Goal: Find specific page/section: Find specific page/section

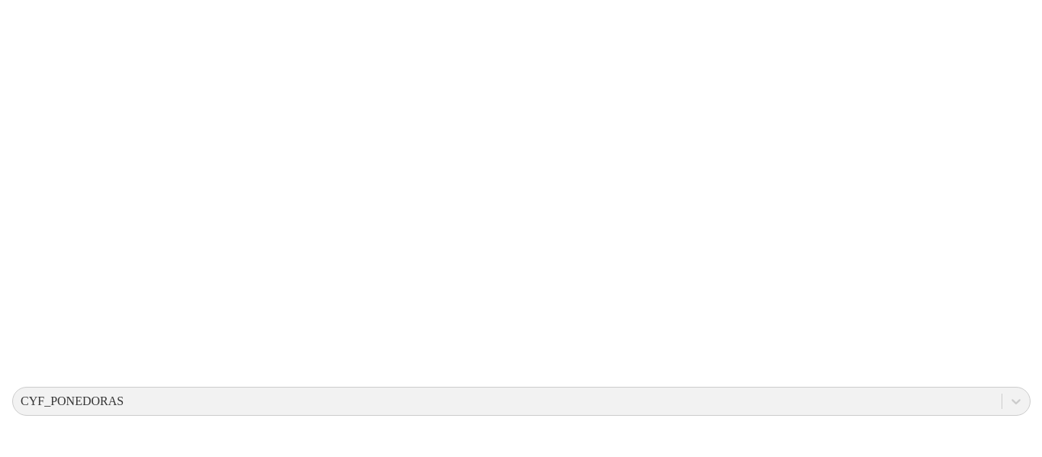
scroll to position [0, 0]
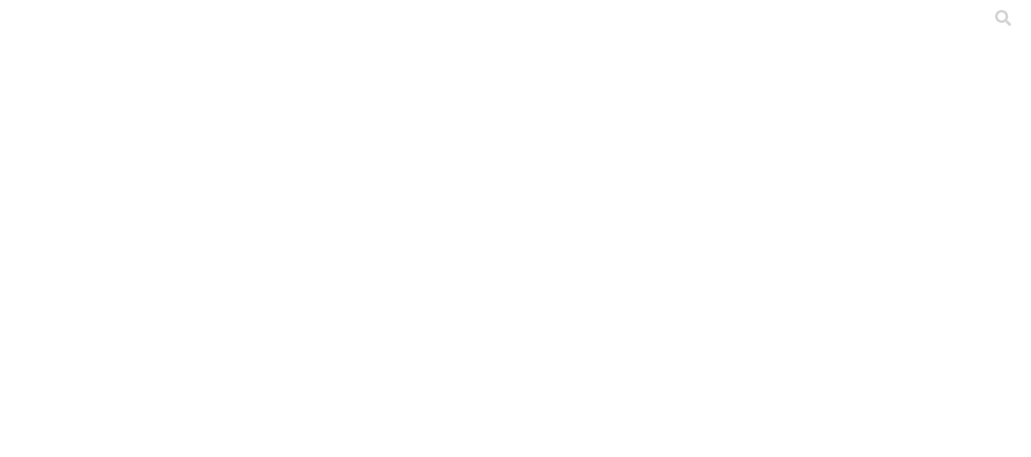
click at [24, 288] on icon at bounding box center [29, 311] width 47 height 47
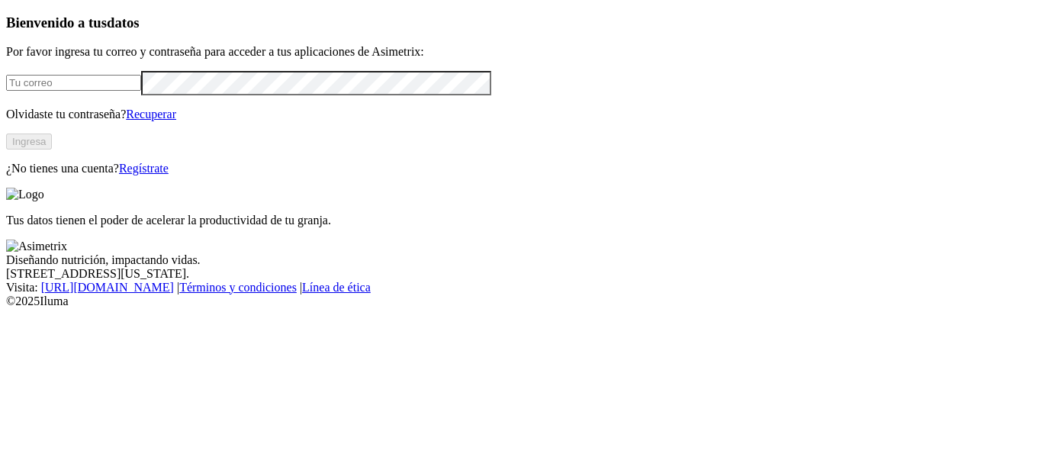
type input "[EMAIL_ADDRESS][PERSON_NAME][DOMAIN_NAME]"
click at [52, 150] on button "Ingresa" at bounding box center [29, 142] width 46 height 16
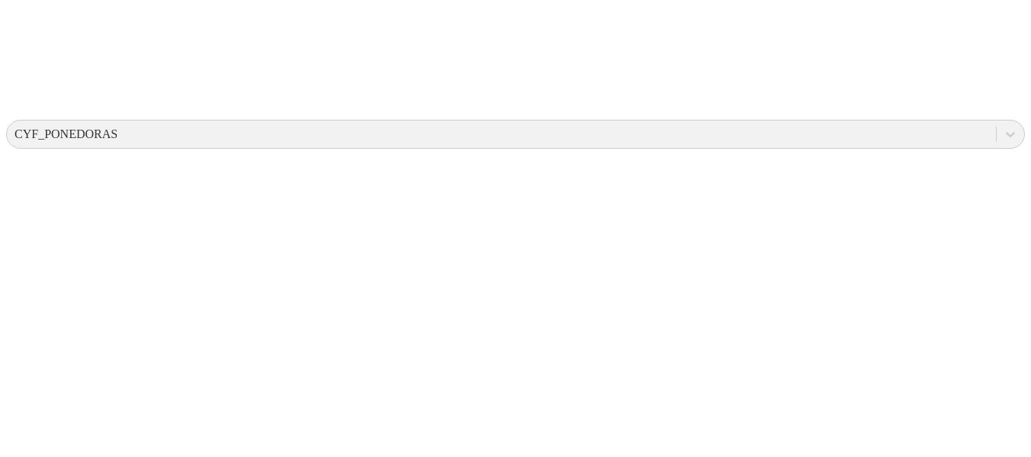
scroll to position [816, 0]
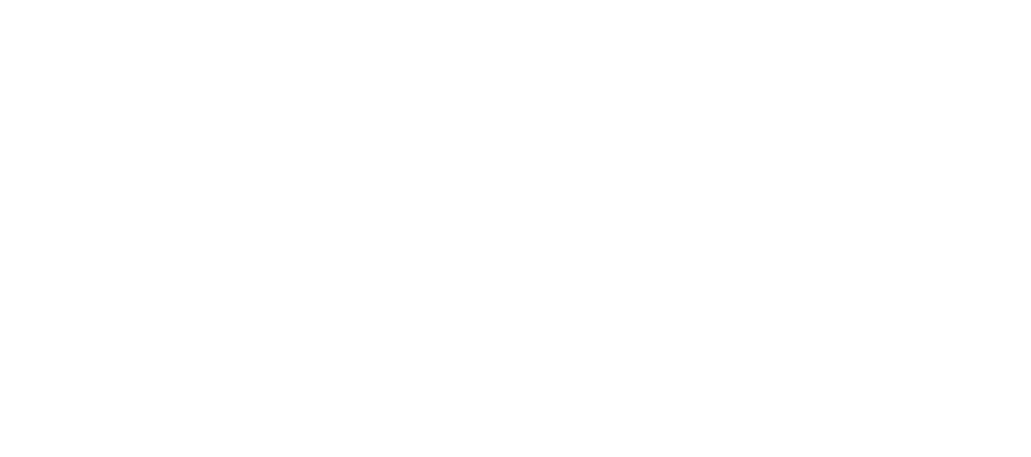
drag, startPoint x: 385, startPoint y: 270, endPoint x: 722, endPoint y: 218, distance: 341.2
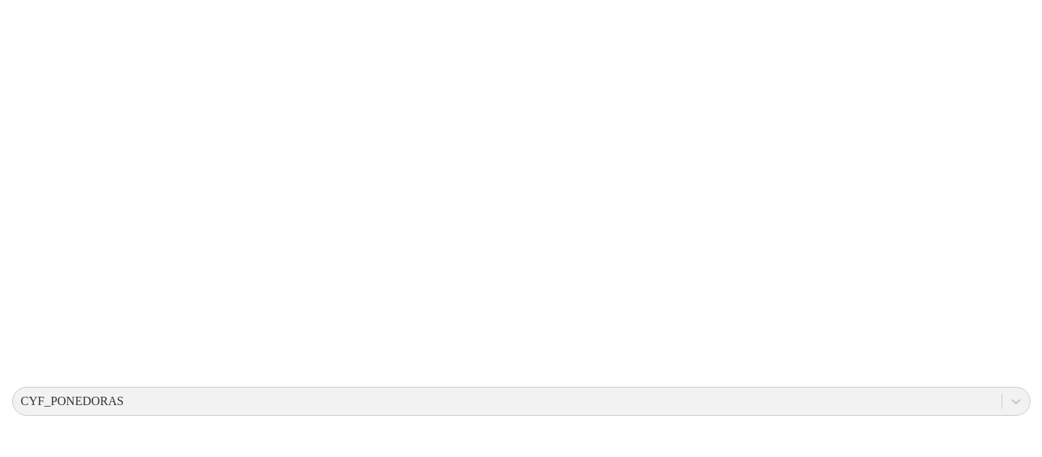
scroll to position [0, 0]
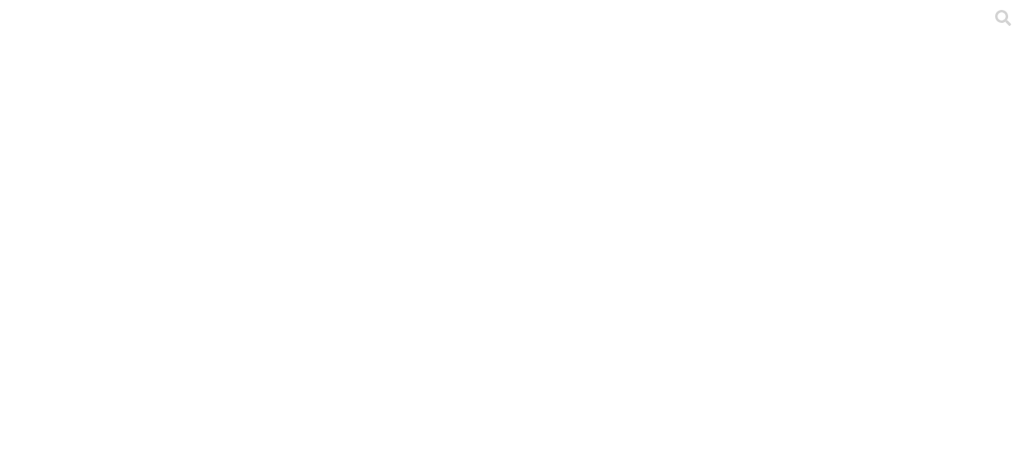
click at [19, 27] on icon at bounding box center [29, 311] width 47 height 610
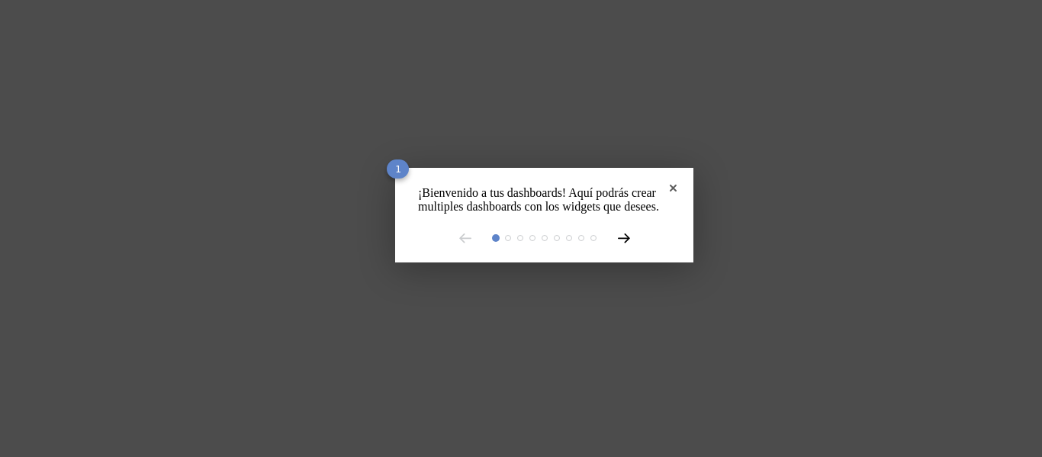
click at [618, 243] on icon at bounding box center [623, 238] width 11 height 8
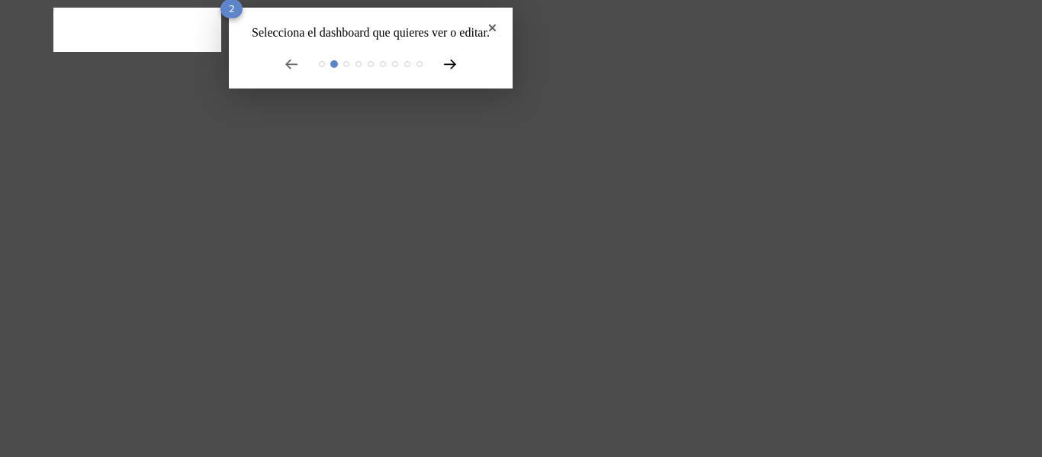
click at [444, 69] on icon at bounding box center [450, 65] width 12 height 10
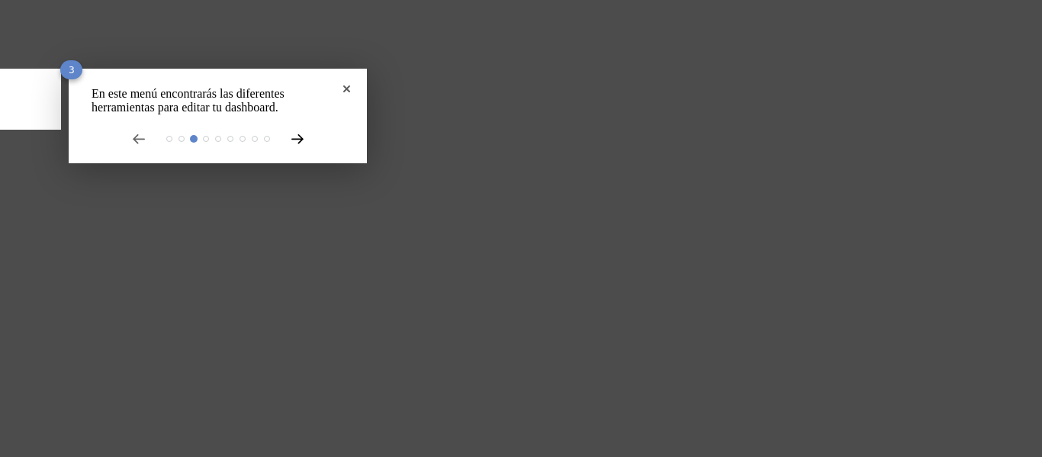
click at [291, 144] on icon at bounding box center [297, 139] width 12 height 10
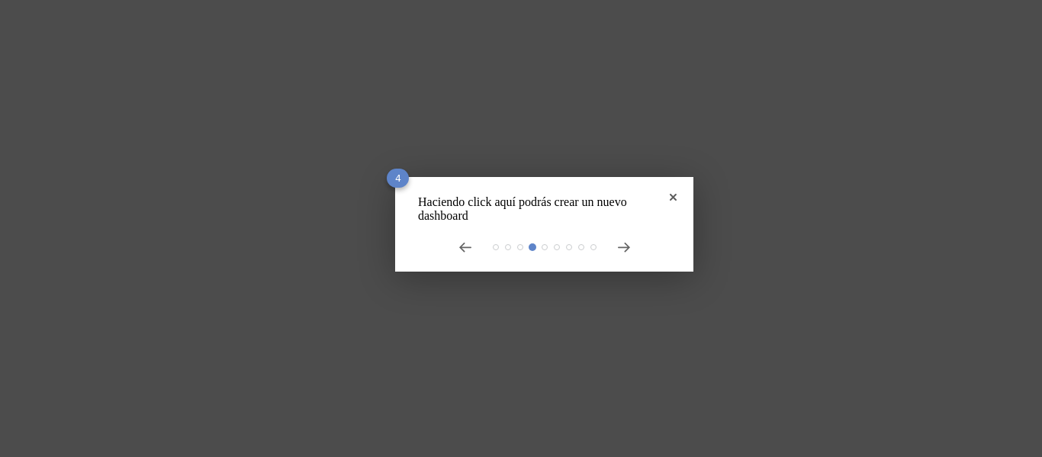
click at [601, 253] on div at bounding box center [544, 247] width 253 height 12
click at [618, 252] on icon at bounding box center [623, 247] width 11 height 8
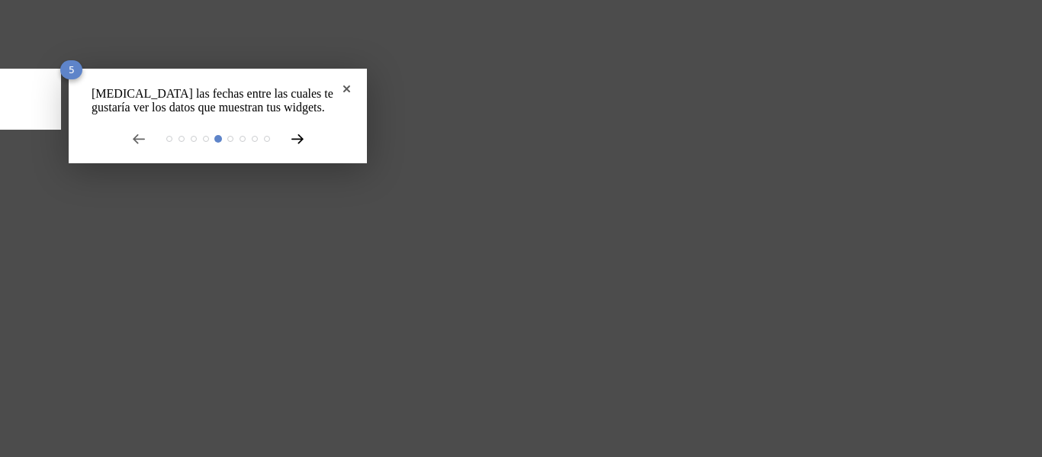
click at [291, 144] on icon at bounding box center [297, 139] width 12 height 10
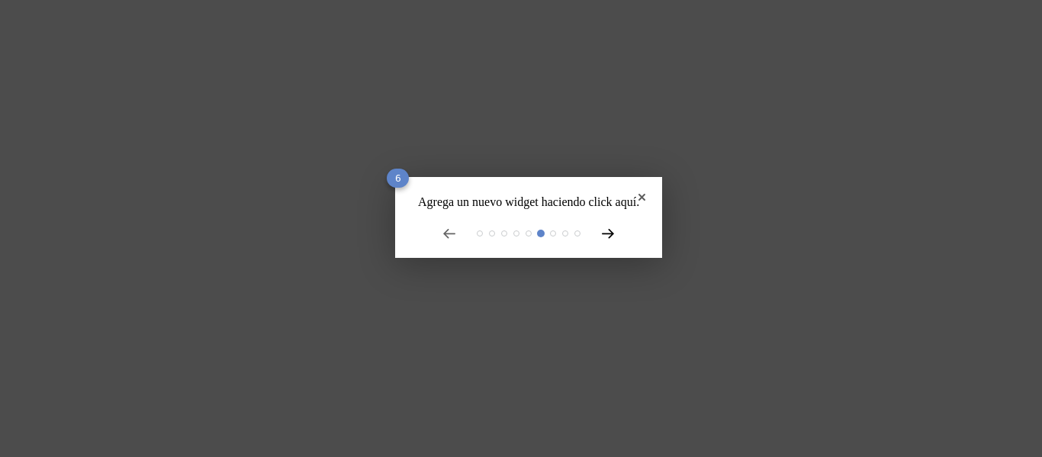
click at [603, 238] on icon at bounding box center [608, 234] width 11 height 8
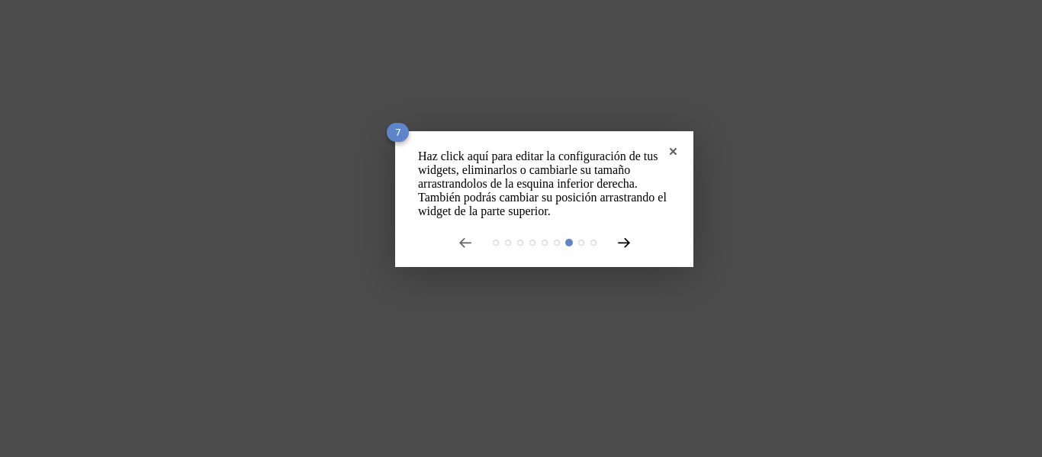
click at [597, 257] on div "Haz click aquí para editar la configuración de tus widgets, eliminarlos o cambi…" at bounding box center [544, 199] width 298 height 136
click at [618, 247] on icon at bounding box center [623, 243] width 11 height 8
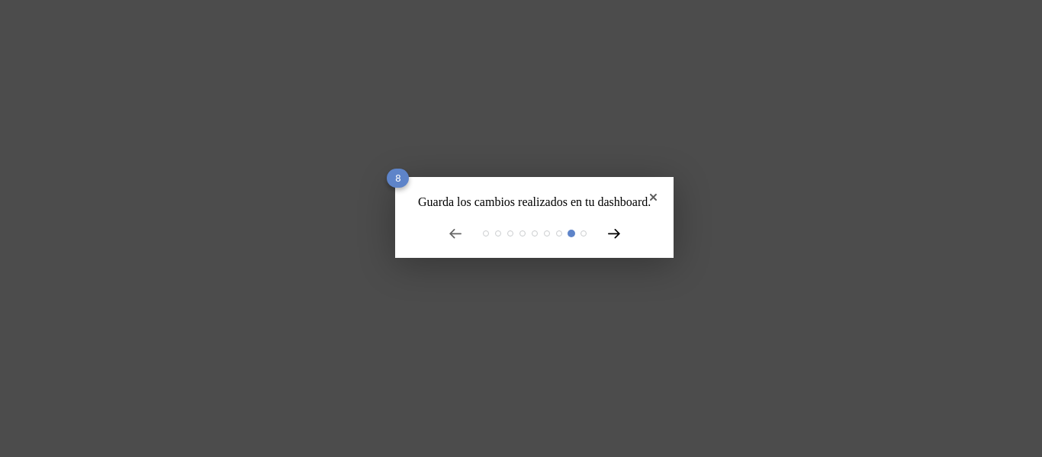
click at [608, 239] on icon at bounding box center [614, 234] width 12 height 10
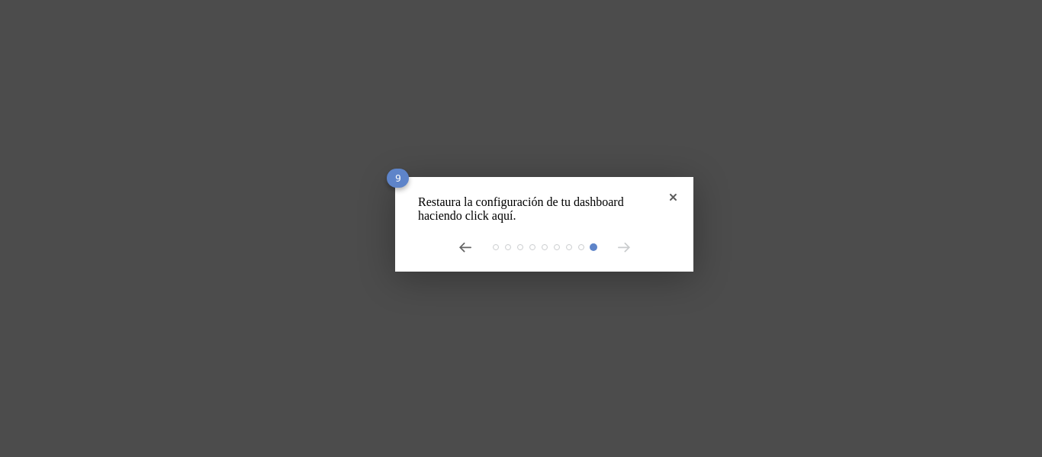
click at [623, 198] on div "Restaura la configuración de tu dashboard haciendo click aquí. 9" at bounding box center [544, 224] width 298 height 95
click at [670, 195] on icon "Close" at bounding box center [673, 197] width 7 height 7
